Goal: Contribute content

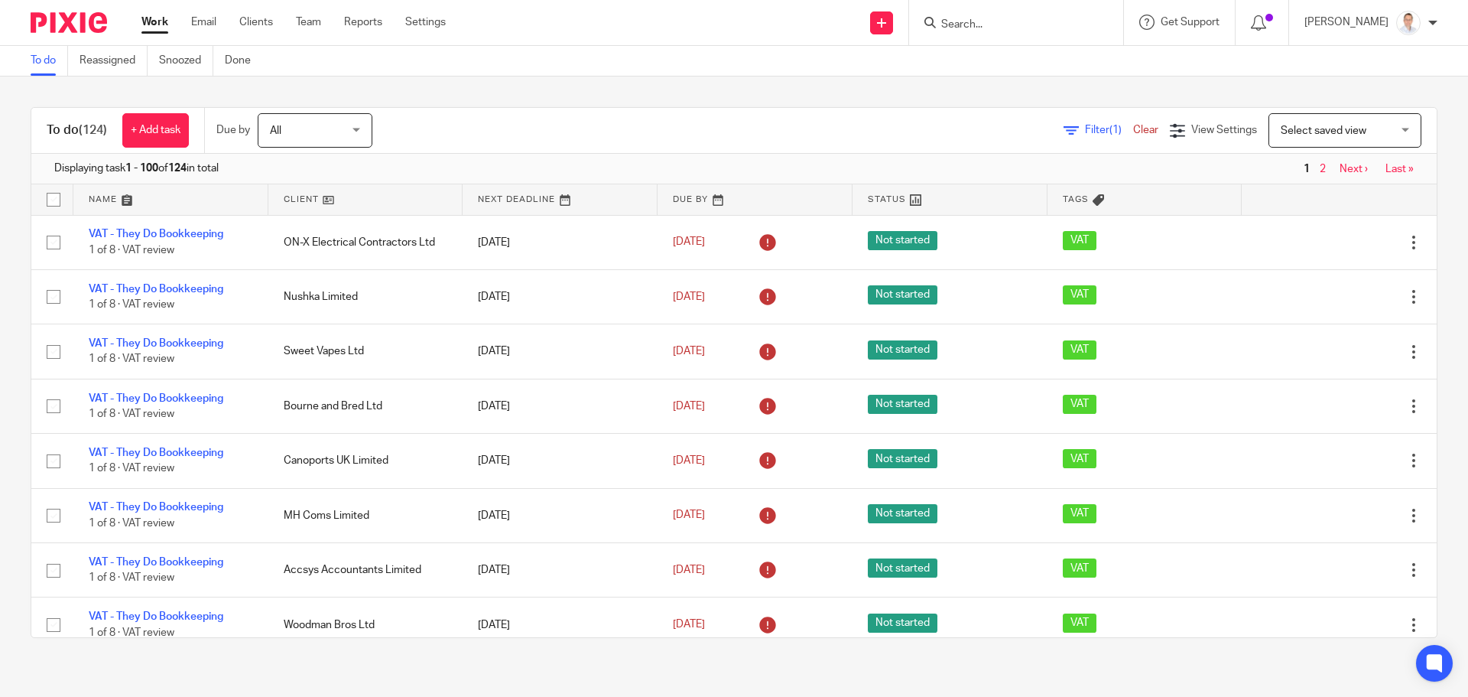
click at [1042, 24] on input "Search" at bounding box center [1009, 25] width 138 height 14
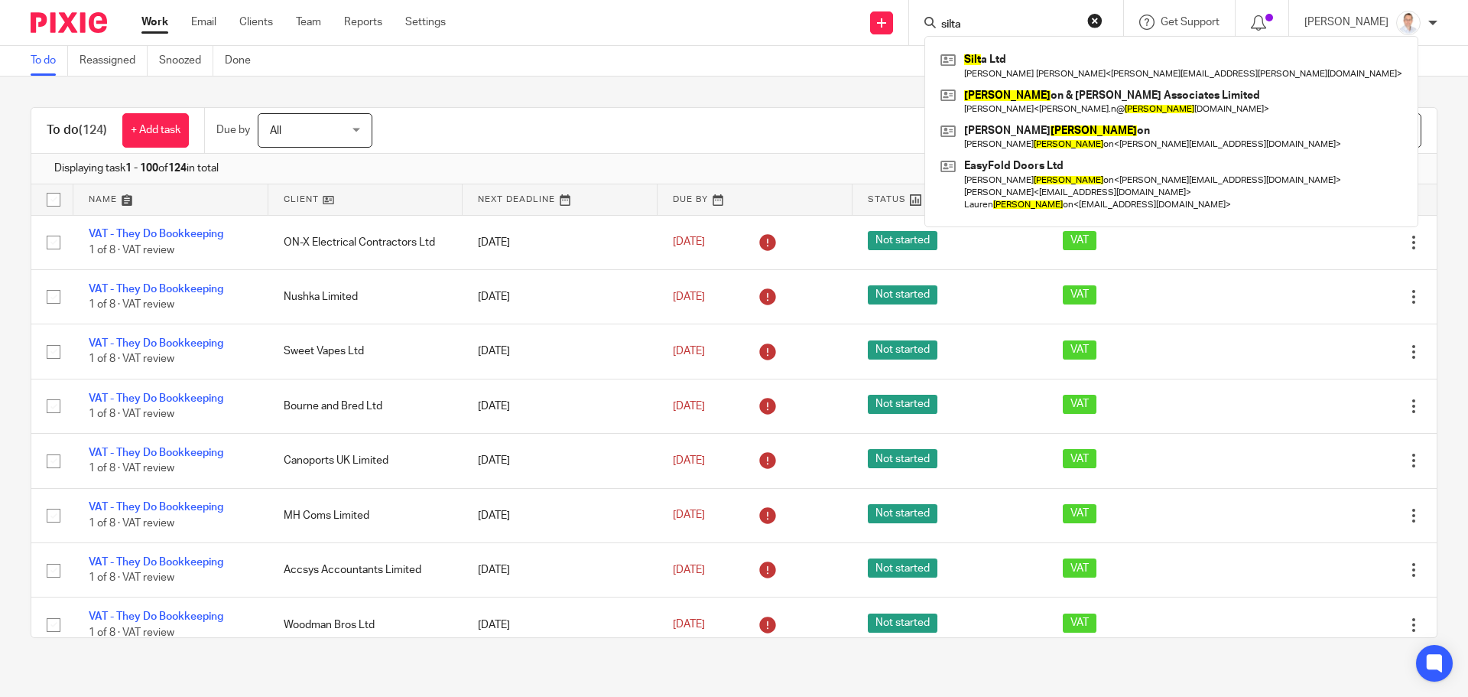
type input "silta"
click button "submit" at bounding box center [0, 0] width 0 height 0
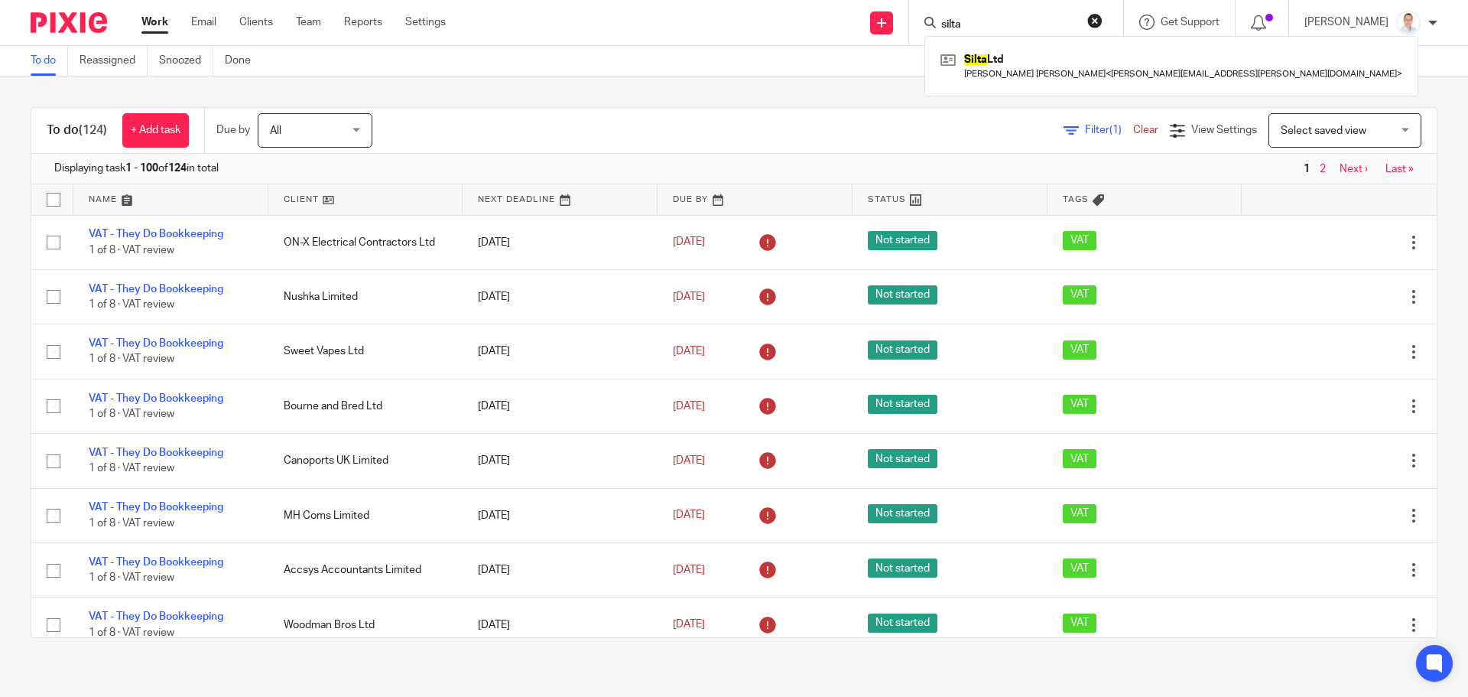
click at [1038, 78] on link at bounding box center [1172, 65] width 470 height 35
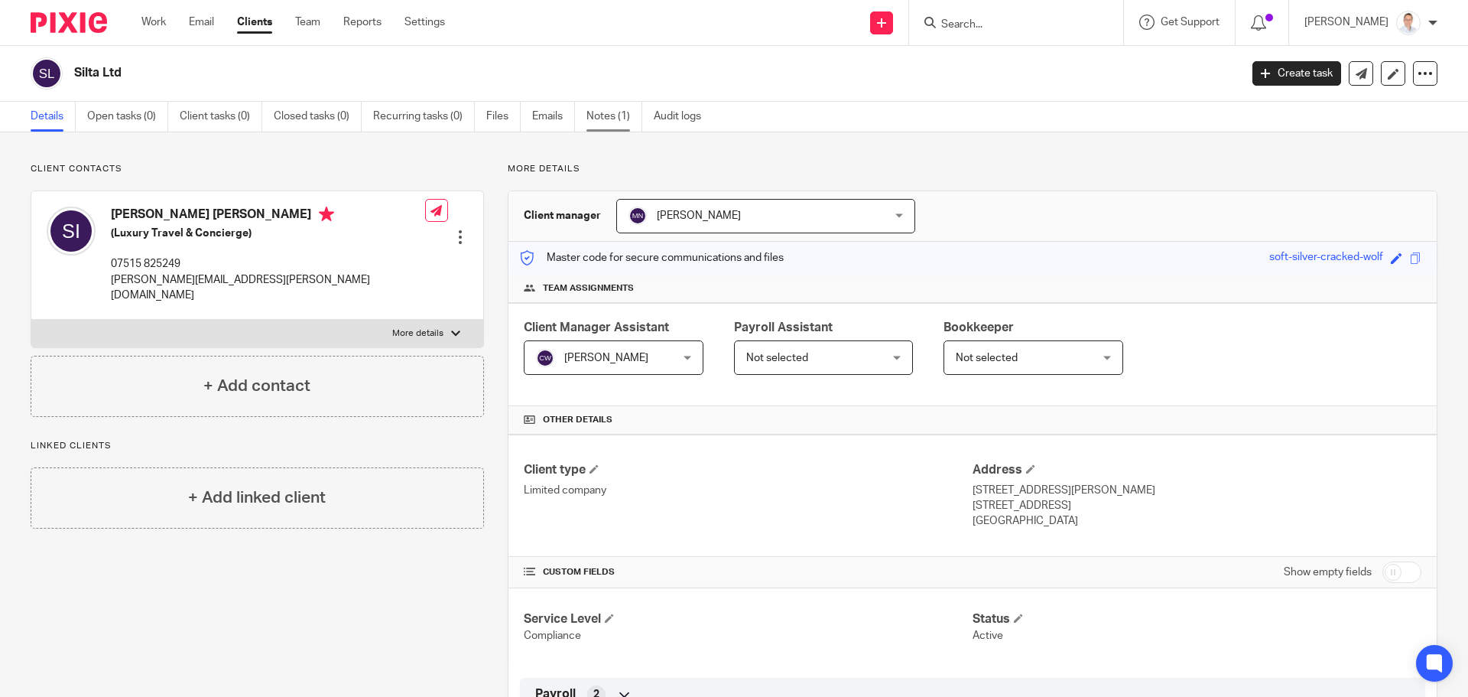
click at [589, 120] on link "Notes (1)" at bounding box center [615, 117] width 56 height 30
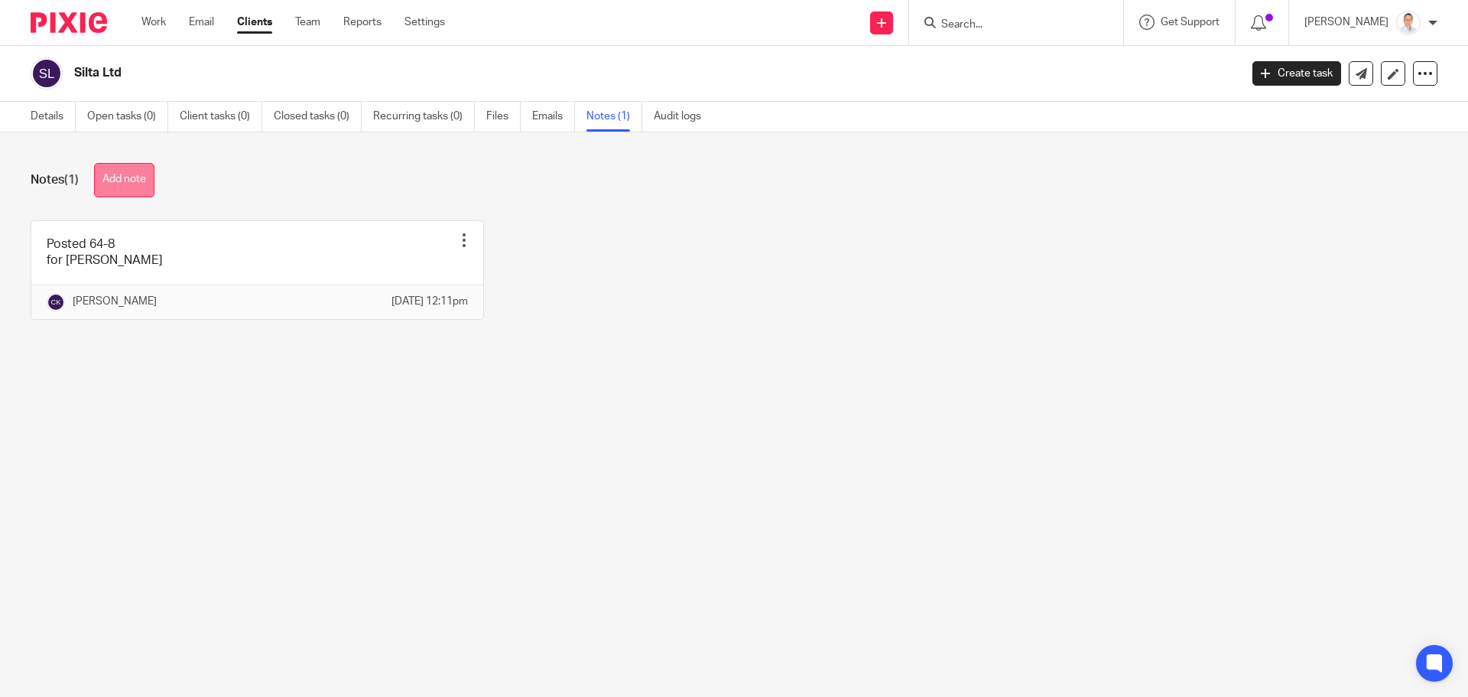
click at [124, 174] on button "Add note" at bounding box center [124, 180] width 60 height 34
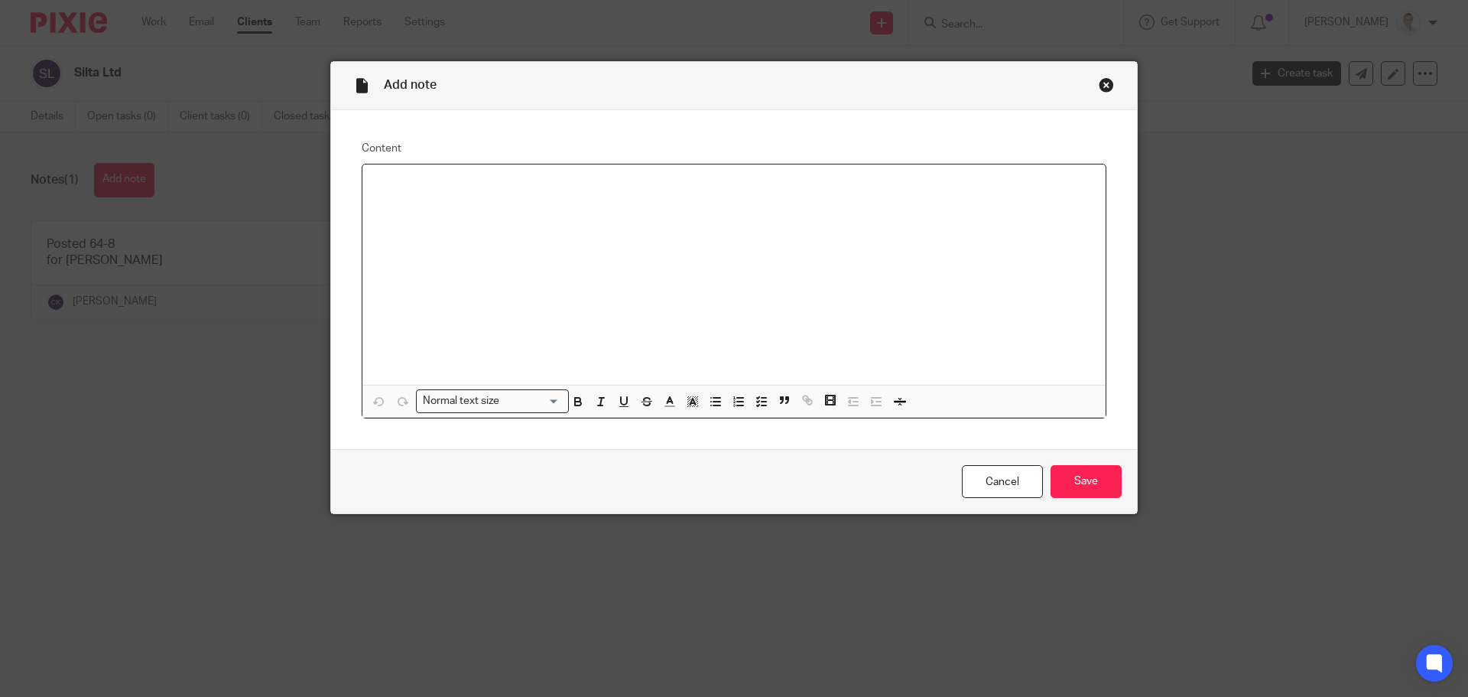
click at [529, 225] on div at bounding box center [734, 274] width 743 height 220
drag, startPoint x: 1077, startPoint y: 468, endPoint x: 1175, endPoint y: 259, distance: 230.9
click at [1078, 469] on input "Save" at bounding box center [1086, 481] width 71 height 33
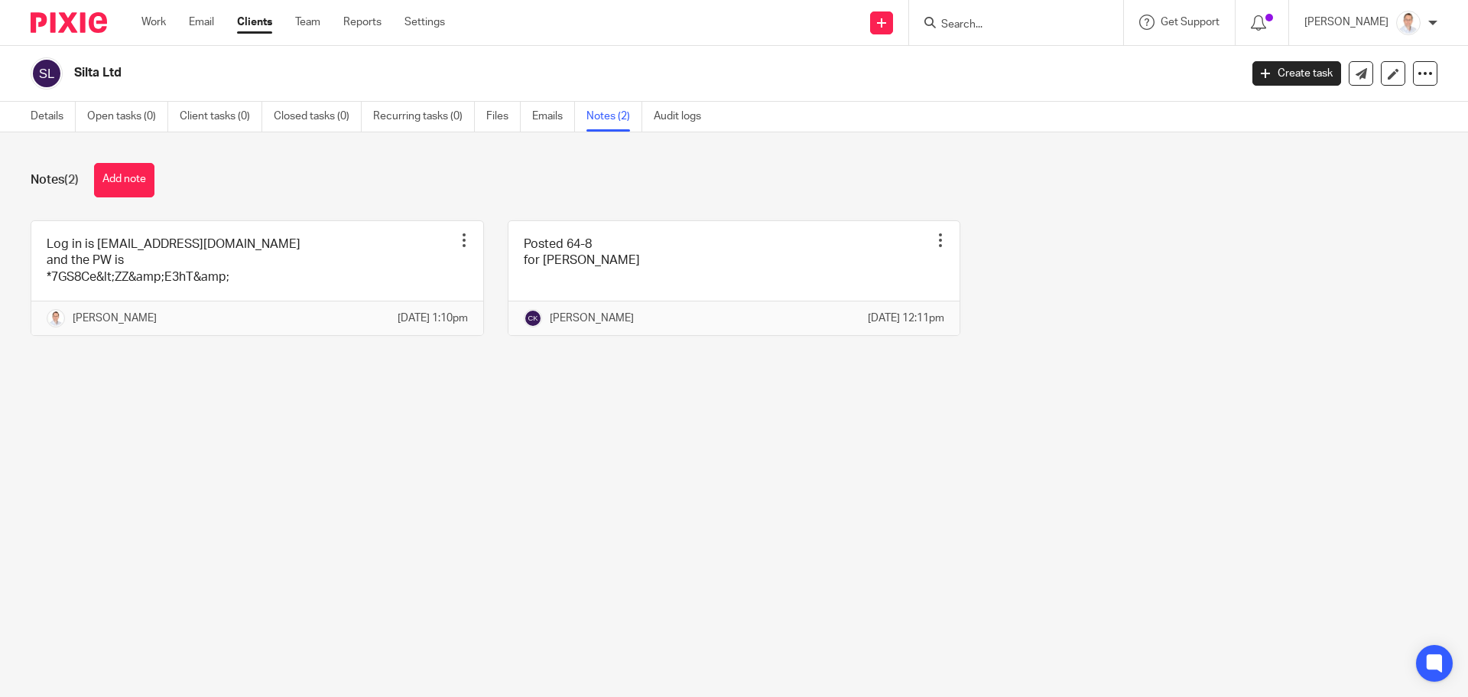
click at [912, 496] on main "Silta Ltd Create task Update from Companies House Export data Merge Archive cli…" at bounding box center [734, 348] width 1468 height 697
